Goal: Obtain resource: Download file/media

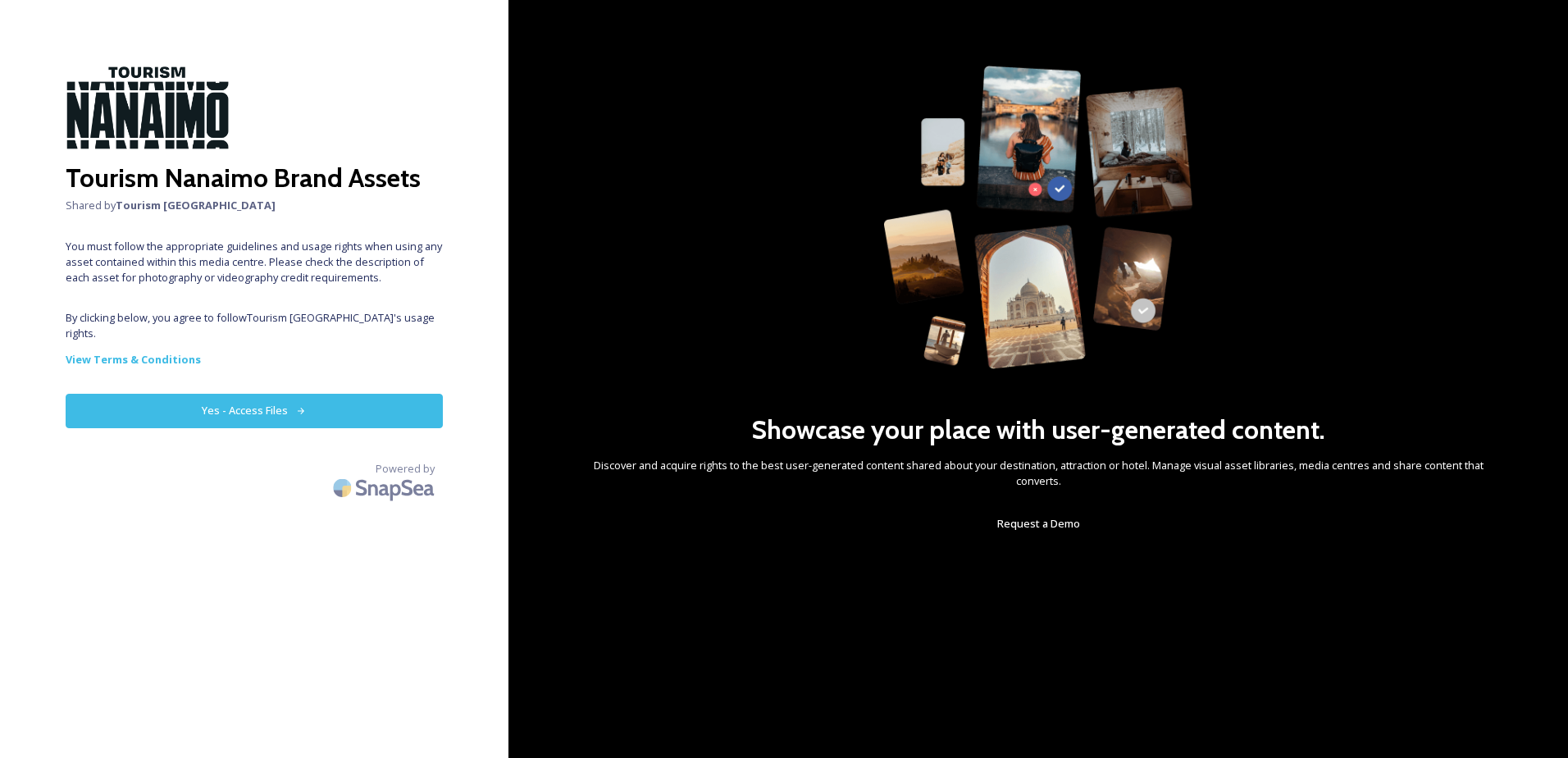
click at [290, 397] on button "Yes - Access Files" at bounding box center [254, 410] width 378 height 34
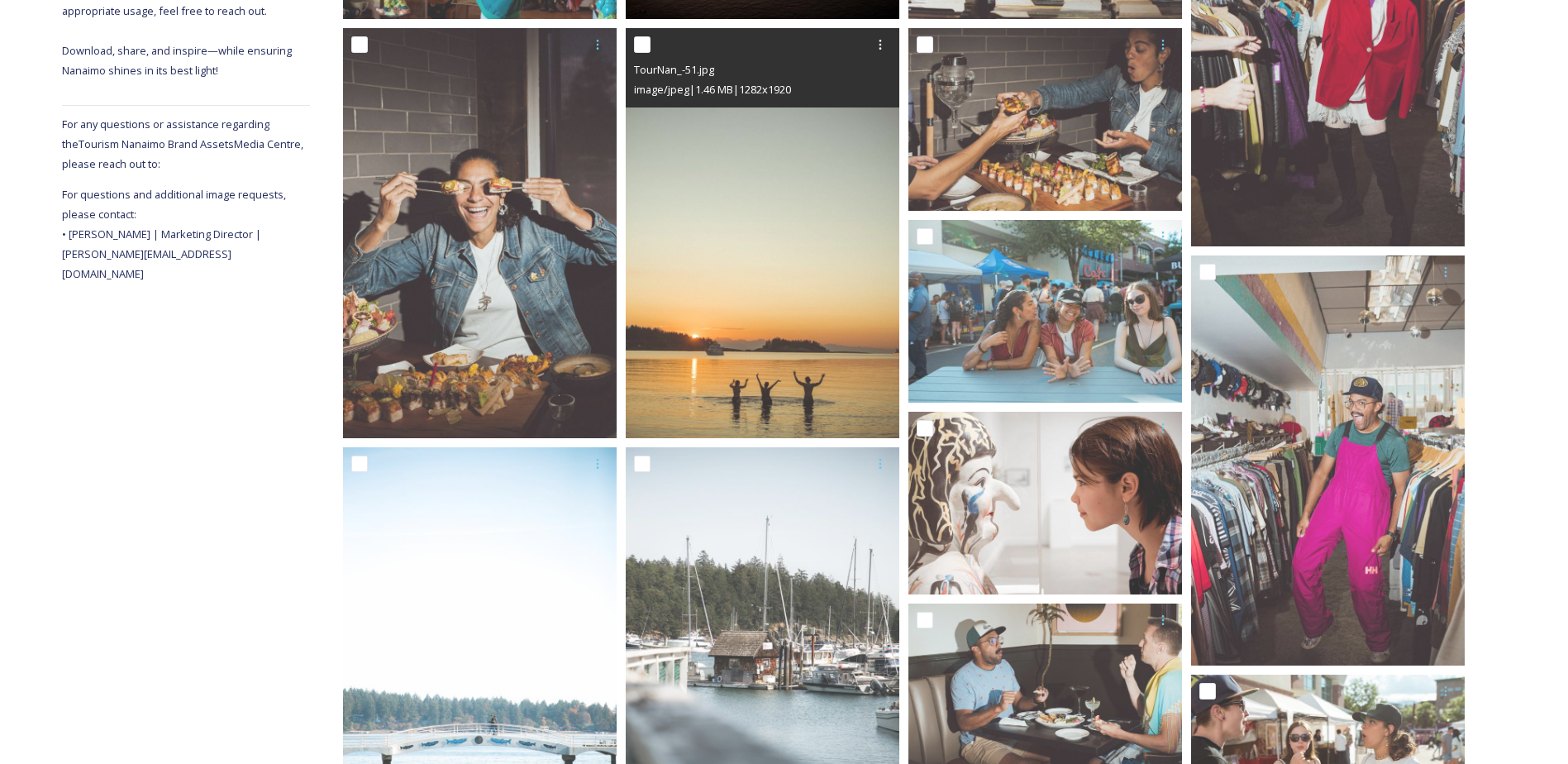
scroll to position [496, 0]
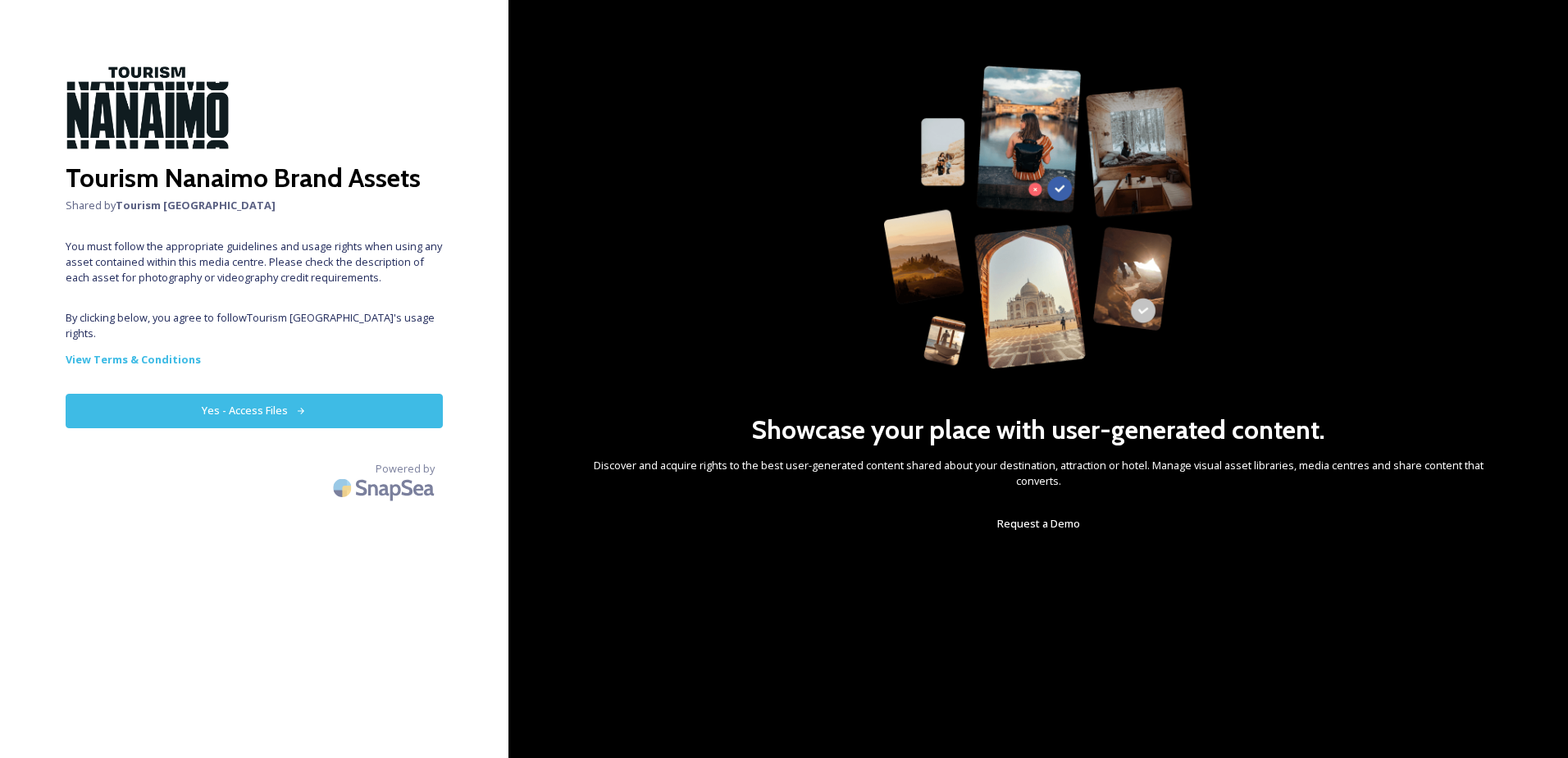
click at [246, 394] on button "Yes - Access Files" at bounding box center [254, 410] width 378 height 34
